Goal: Task Accomplishment & Management: Manage account settings

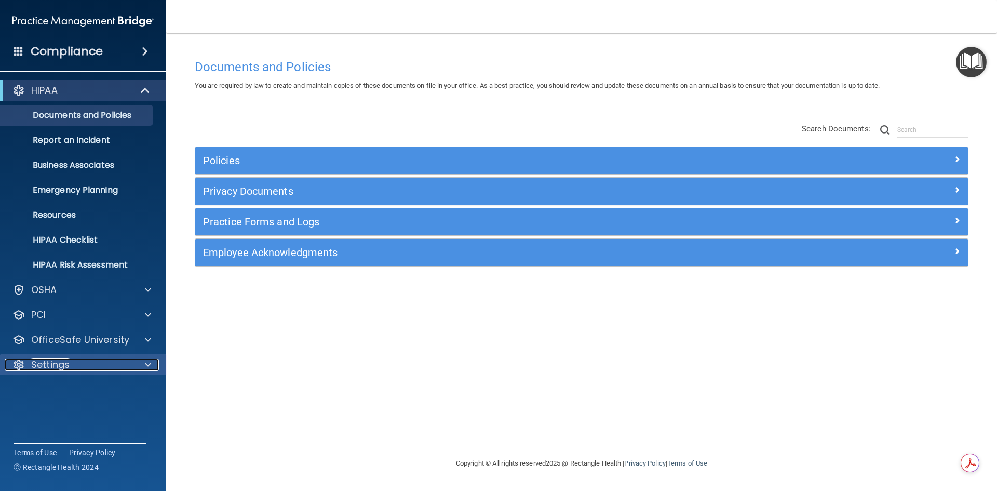
click at [132, 369] on div "Settings" at bounding box center [69, 364] width 129 height 12
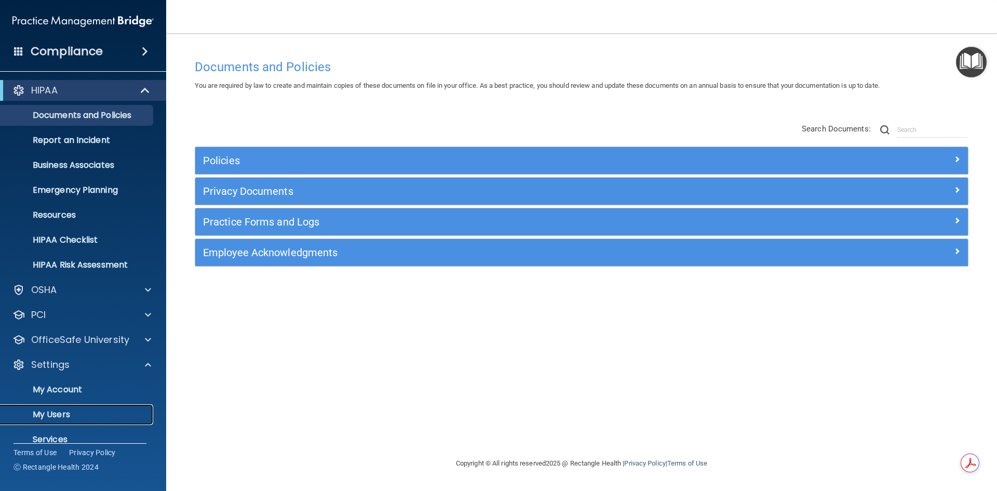
click at [74, 418] on p "My Users" at bounding box center [78, 414] width 142 height 10
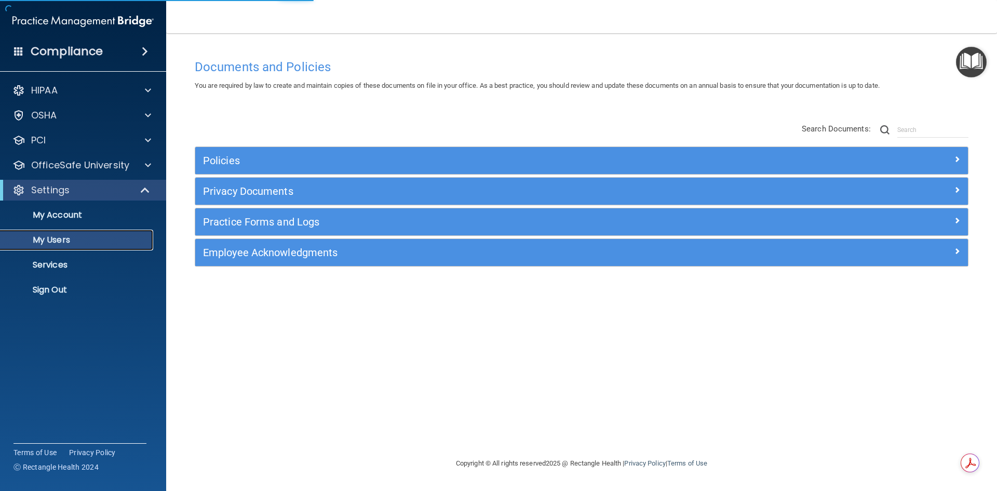
select select "20"
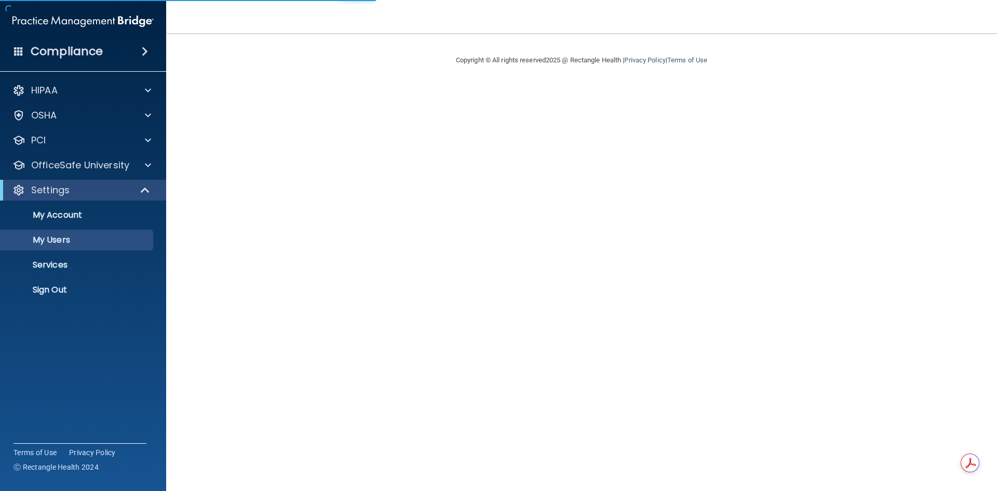
select select "20"
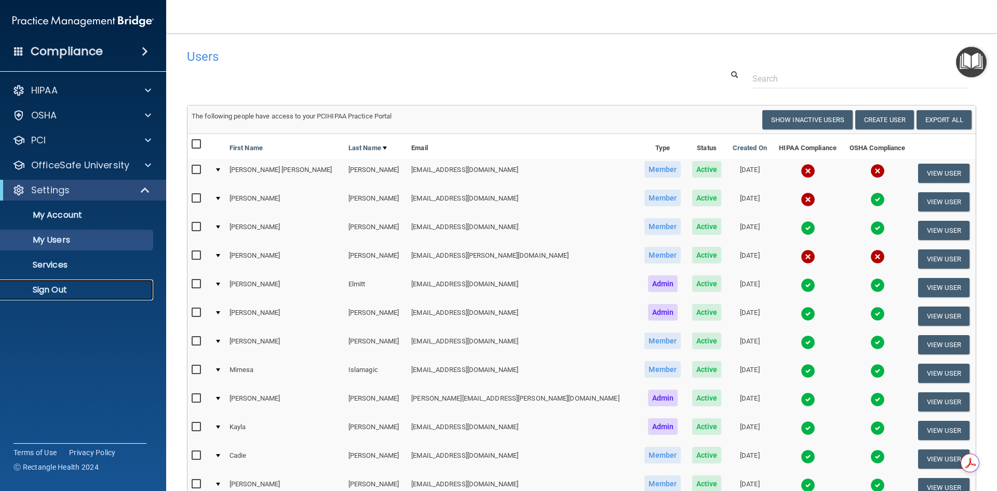
drag, startPoint x: 83, startPoint y: 290, endPoint x: 98, endPoint y: 274, distance: 21.7
click at [83, 290] on p "Sign Out" at bounding box center [78, 290] width 142 height 10
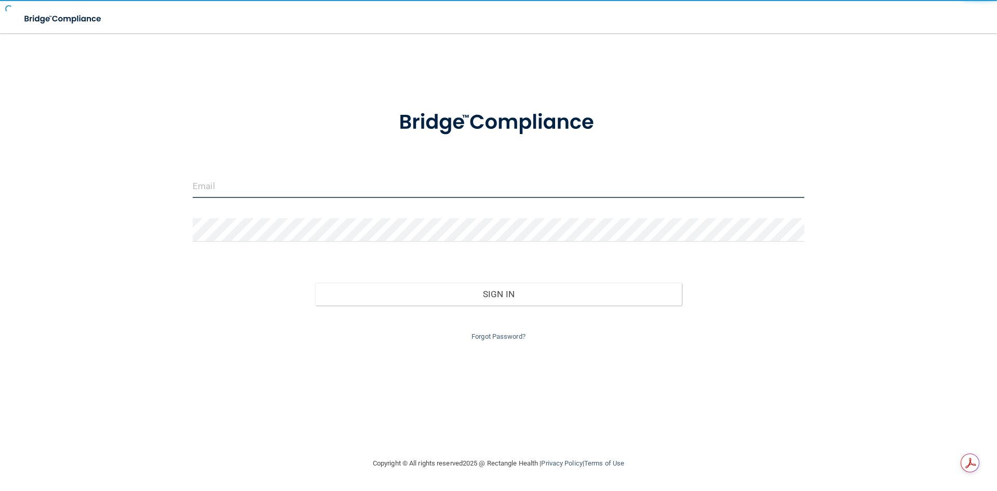
type input "[EMAIL_ADDRESS][DOMAIN_NAME]"
